Goal: Information Seeking & Learning: Learn about a topic

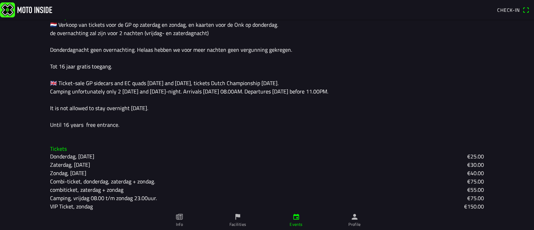
scroll to position [188, 0]
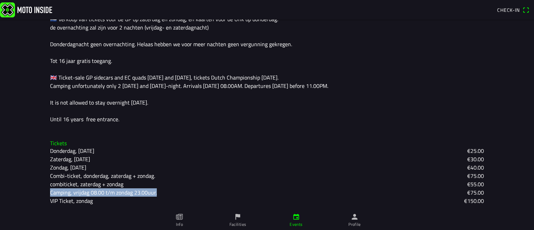
drag, startPoint x: 31, startPoint y: 189, endPoint x: 162, endPoint y: 195, distance: 131.5
click at [162, 195] on main "Th [DATE] 06:00 - [DATE] 23:00 GP Zijspannen en EK Quads MSV-NOV Heerde Heerde,…" at bounding box center [267, 124] width 534 height 211
copy ion-text "Camping, vrijdag 08.00 t/m zondag 23.00uur."
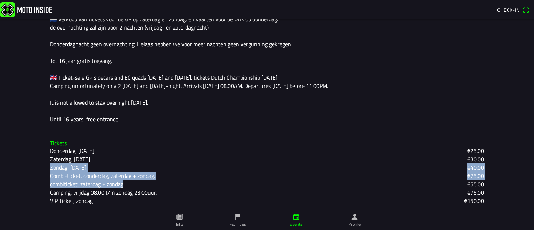
drag, startPoint x: 42, startPoint y: 171, endPoint x: 195, endPoint y: 187, distance: 153.7
click at [195, 187] on div "Tickets Donderdag, [DATE] €25.00 Zaterdag, [DATE] €30.00 Zondag, [DATE] €40.00 …" at bounding box center [266, 172] width 445 height 76
click at [0, 183] on main "Th [DATE] 06:00 - [DATE] 23:00 GP Zijspannen en EK Quads MSV-NOV Heerde Heerde,…" at bounding box center [267, 124] width 534 height 211
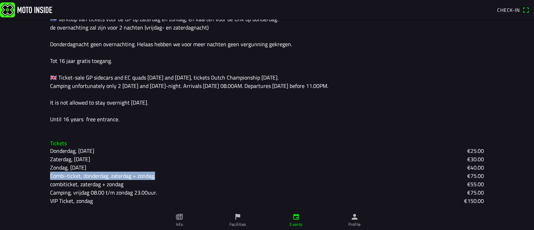
drag, startPoint x: 42, startPoint y: 178, endPoint x: 161, endPoint y: 177, distance: 119.2
click at [161, 177] on div "Tickets Donderdag, [DATE] €25.00 Zaterdag, [DATE] €30.00 Zondag, [DATE] €40.00 …" at bounding box center [266, 172] width 445 height 76
copy ion-text "Combi-ticket, donderdag, zaterdag + zondag."
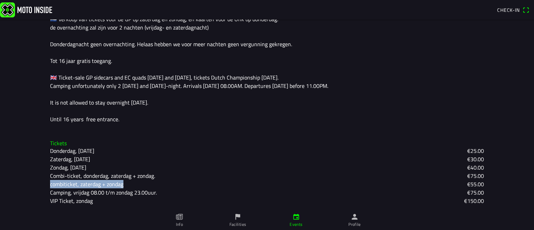
drag, startPoint x: 37, startPoint y: 182, endPoint x: 123, endPoint y: 184, distance: 85.9
click at [123, 184] on main "Th [DATE] 06:00 - [DATE] 23:00 GP Zijspannen en EK Quads MSV-NOV Heerde Heerde,…" at bounding box center [267, 124] width 534 height 211
copy ion-text "combiticket, zaterdag + zondag"
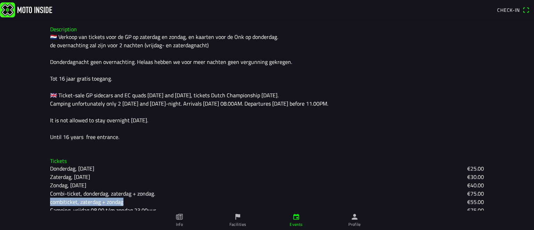
scroll to position [153, 0]
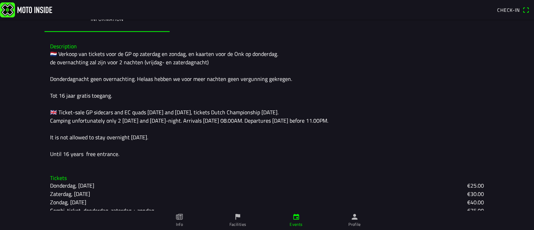
click at [124, 119] on div "🇳🇱 Verkoop van tickets voor de GP op zaterdag en zondag, en kaarten voor de Onk…" at bounding box center [267, 104] width 434 height 108
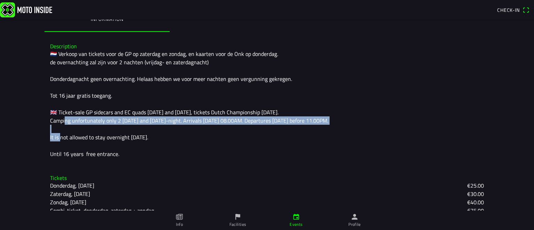
click at [124, 119] on div "🇳🇱 Verkoop van tickets voor de GP op zaterdag en zondag, en kaarten voor de Onk…" at bounding box center [267, 104] width 434 height 108
click at [171, 123] on div "🇳🇱 Verkoop van tickets voor de GP op zaterdag en zondag, en kaarten voor de Onk…" at bounding box center [267, 104] width 434 height 108
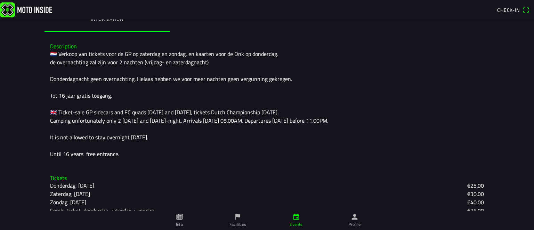
click at [190, 121] on div "🇳🇱 Verkoop van tickets voor de GP op zaterdag en zondag, en kaarten voor de Onk…" at bounding box center [267, 104] width 434 height 108
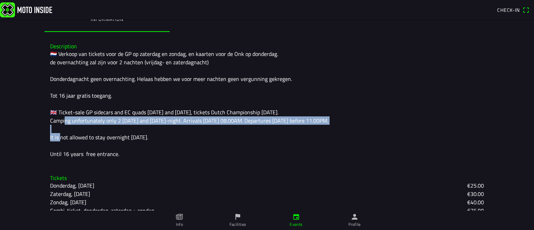
click at [190, 121] on div "🇳🇱 Verkoop van tickets voor de GP op zaterdag en zondag, en kaarten voor de Onk…" at bounding box center [267, 104] width 434 height 108
click at [245, 122] on div "🇳🇱 Verkoop van tickets voor de GP op zaterdag en zondag, en kaarten voor de Onk…" at bounding box center [267, 104] width 434 height 108
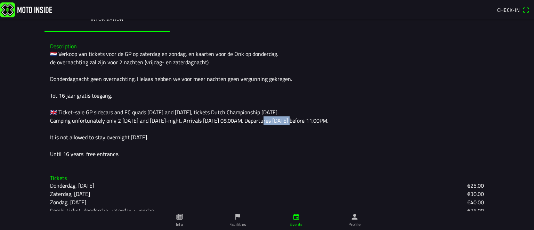
click at [245, 122] on div "🇳🇱 Verkoop van tickets voor de GP op zaterdag en zondag, en kaarten voor de Onk…" at bounding box center [267, 104] width 434 height 108
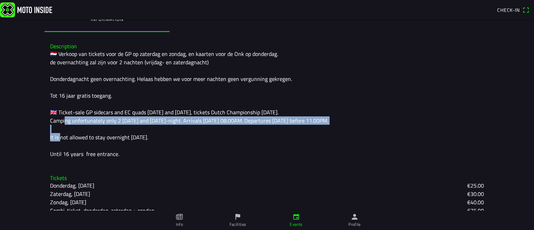
click at [245, 122] on div "🇳🇱 Verkoop van tickets voor de GP op zaterdag en zondag, en kaarten voor de Onk…" at bounding box center [267, 104] width 434 height 108
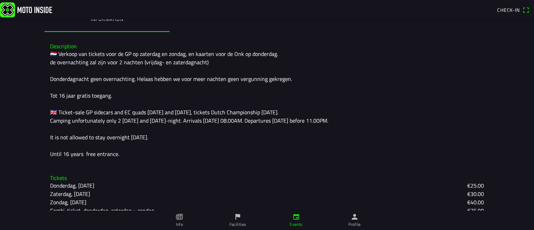
click at [85, 136] on div "🇳🇱 Verkoop van tickets voor de GP op zaterdag en zondag, en kaarten voor de Onk…" at bounding box center [267, 104] width 434 height 108
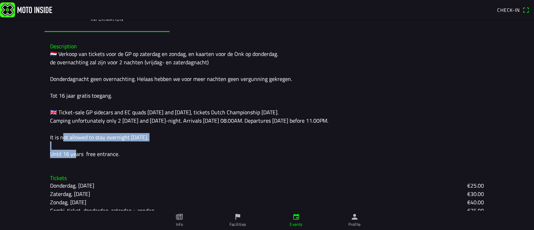
click at [85, 136] on div "🇳🇱 Verkoop van tickets voor de GP op zaterdag en zondag, en kaarten voor de Onk…" at bounding box center [267, 104] width 434 height 108
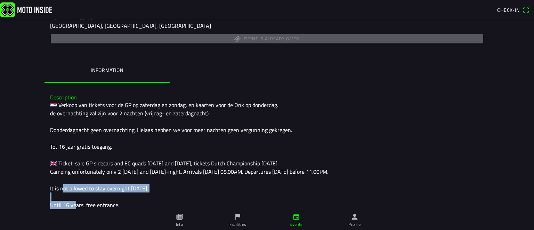
scroll to position [49, 0]
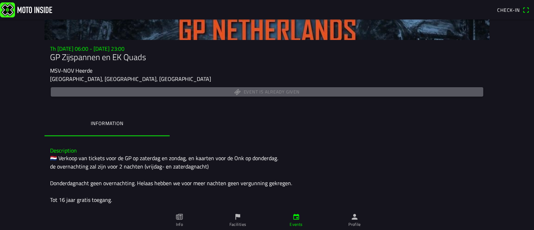
drag, startPoint x: 309, startPoint y: 90, endPoint x: 164, endPoint y: 98, distance: 145.1
click at [231, 90] on div "Event is already given" at bounding box center [267, 92] width 434 height 12
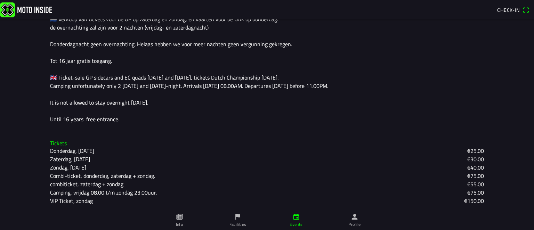
click at [237, 220] on icon "flag" at bounding box center [238, 217] width 8 height 8
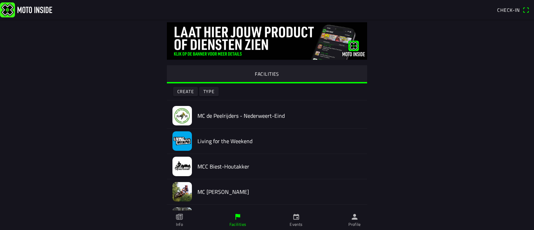
drag, startPoint x: 456, startPoint y: 146, endPoint x: 451, endPoint y: 140, distance: 7.4
click at [456, 146] on div "FACILITIES Create Type MC de Peelrijders - [GEOGRAPHIC_DATA]-Eind Living for th…" at bounding box center [266, 205] width 445 height 372
